Goal: Task Accomplishment & Management: Manage account settings

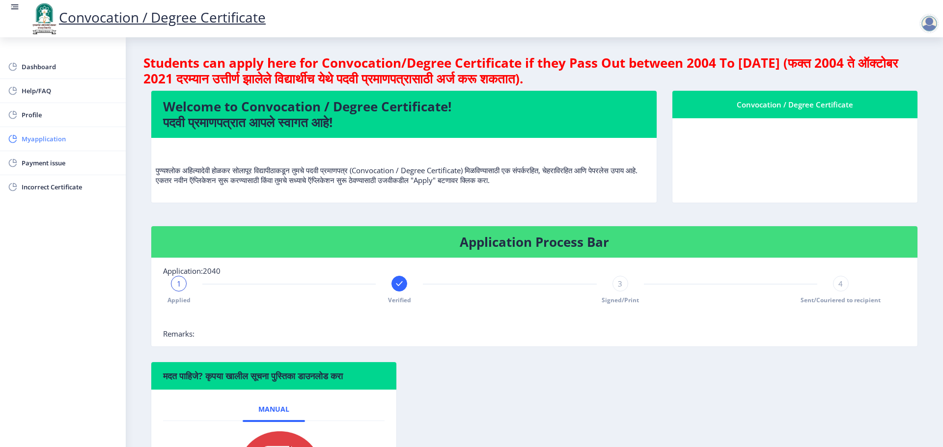
click at [59, 139] on span "Myapplication" at bounding box center [70, 139] width 96 height 12
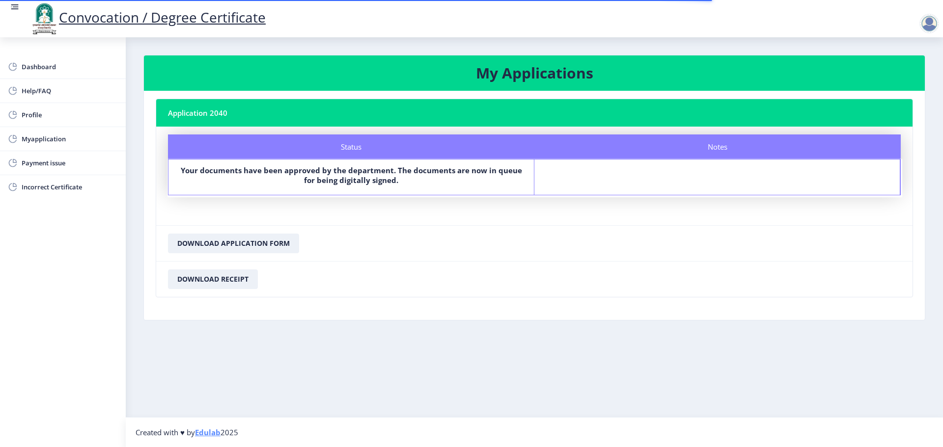
click at [369, 172] on b "Your documents have been approved by the department. The documents are now in q…" at bounding box center [351, 175] width 341 height 20
click at [56, 121] on link "Profile" at bounding box center [63, 115] width 126 height 24
select select
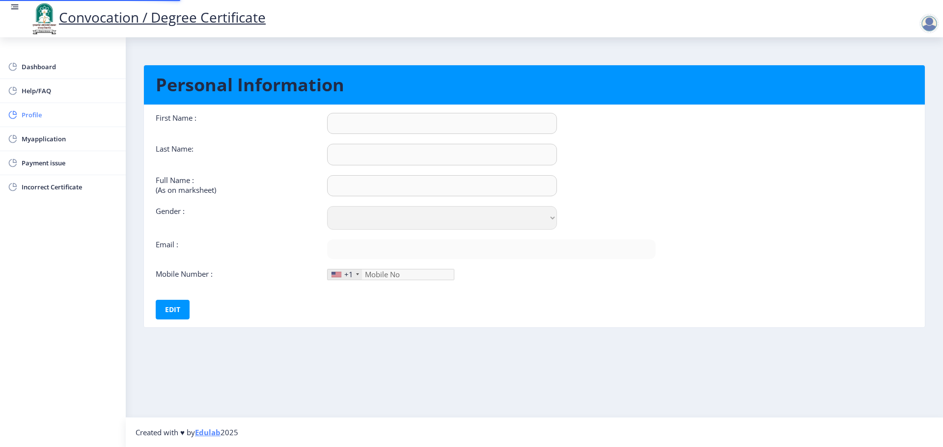
type input "[PERSON_NAME]"
type input "[PERSON_NAME] [PERSON_NAME]"
select select "[DEMOGRAPHIC_DATA]"
type input "[EMAIL_ADDRESS][DOMAIN_NAME]"
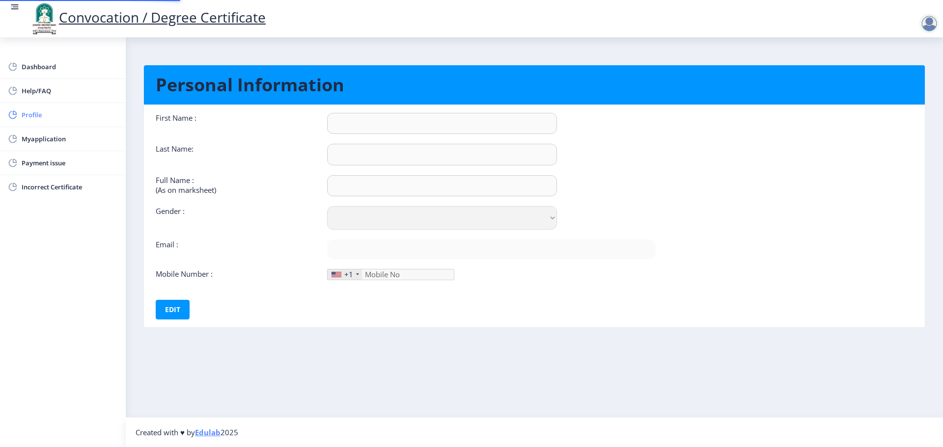
type input "8856016564"
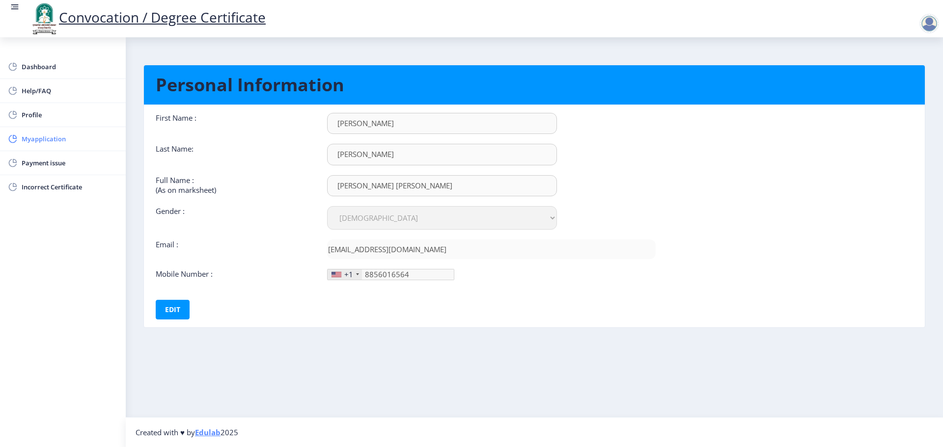
click at [60, 140] on span "Myapplication" at bounding box center [70, 139] width 96 height 12
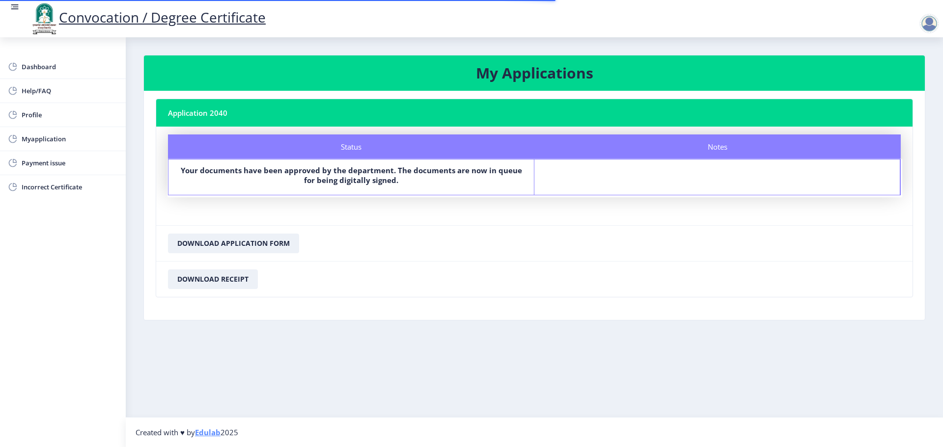
click at [321, 179] on b "Your documents have been approved by the department. The documents are now in q…" at bounding box center [351, 175] width 341 height 20
click at [35, 170] on link "Payment issue" at bounding box center [63, 163] width 126 height 24
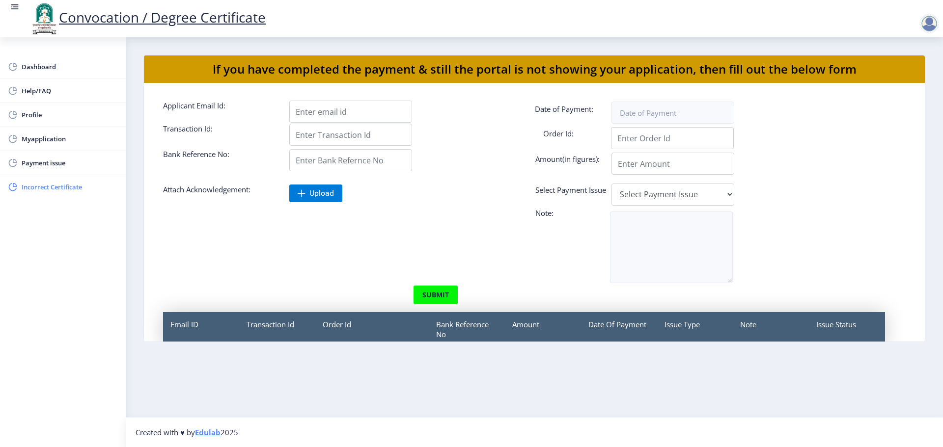
click at [37, 178] on link "Incorrect Certificate" at bounding box center [63, 187] width 126 height 24
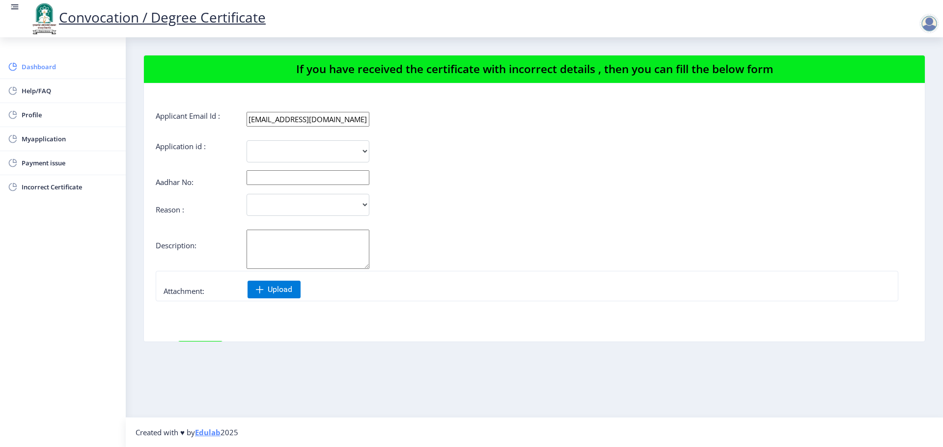
click at [42, 72] on span "Dashboard" at bounding box center [70, 67] width 96 height 12
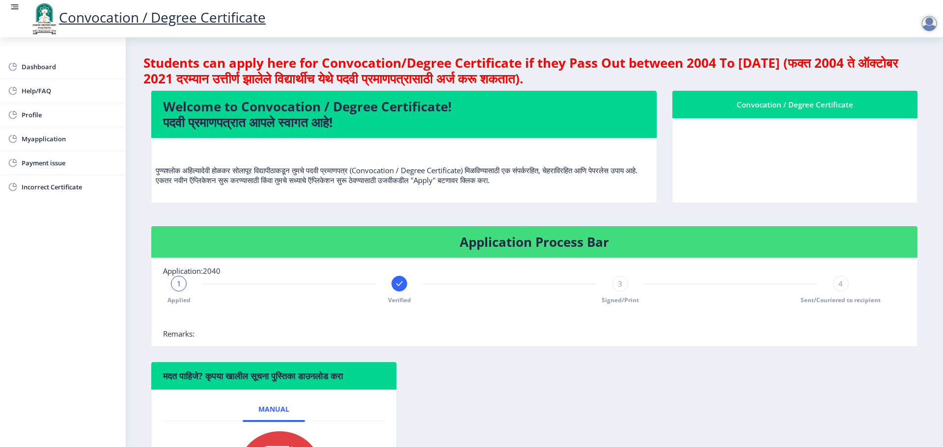
click at [939, 23] on div at bounding box center [931, 24] width 24 height 20
click at [905, 79] on span "Log out" at bounding box center [903, 77] width 63 height 12
